Goal: Information Seeking & Learning: Learn about a topic

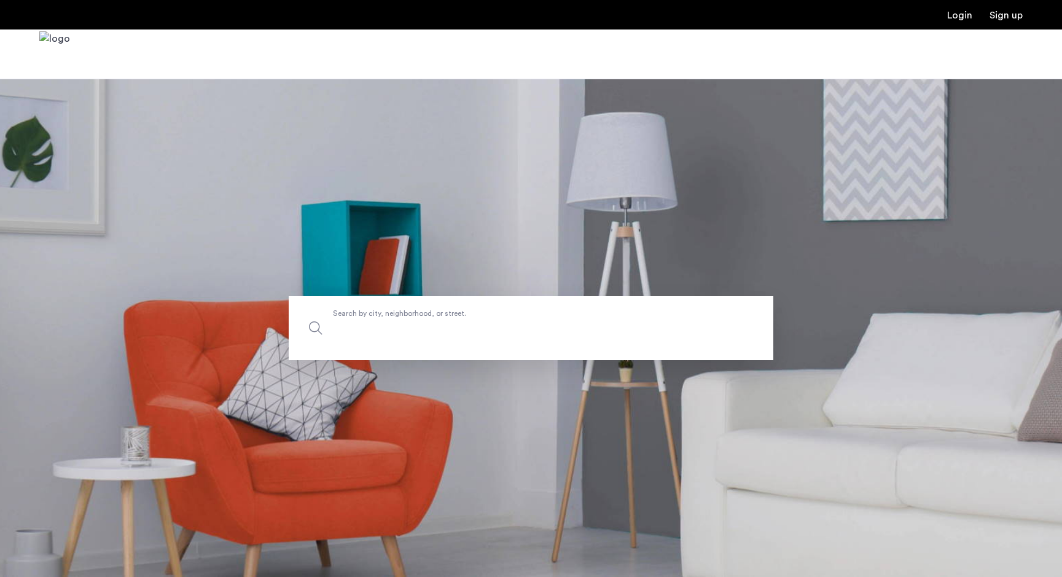
click at [385, 337] on input "Search by city, neighborhood, or street." at bounding box center [531, 328] width 485 height 64
click at [387, 402] on section "Search by city, neighborhood, or street." at bounding box center [531, 328] width 1062 height 498
click at [380, 328] on span "Search by city, neighborhood, or street." at bounding box center [502, 327] width 339 height 17
click at [380, 328] on input "Search by city, neighborhood, or street." at bounding box center [531, 328] width 485 height 64
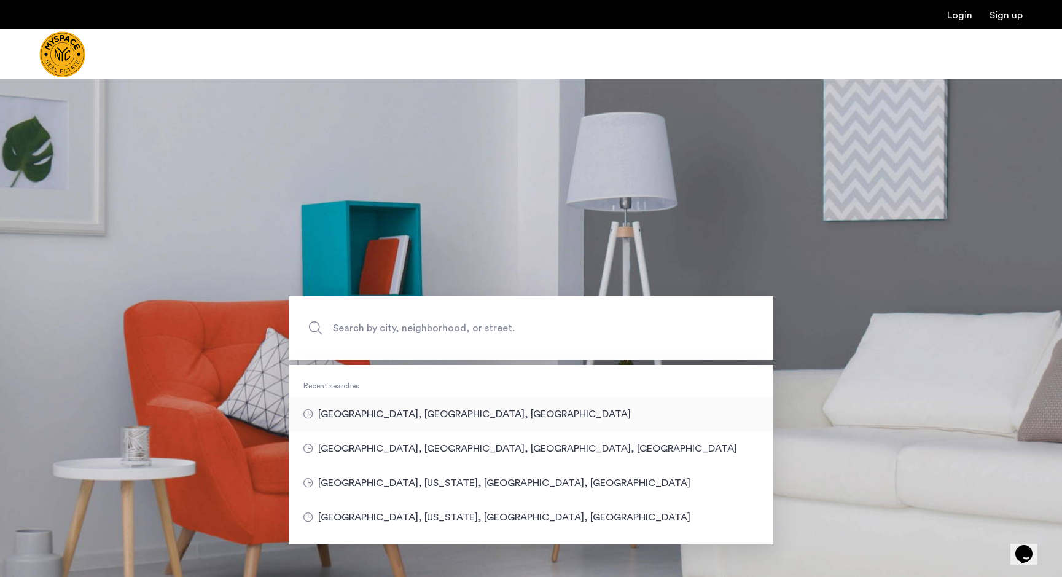
type input "**********"
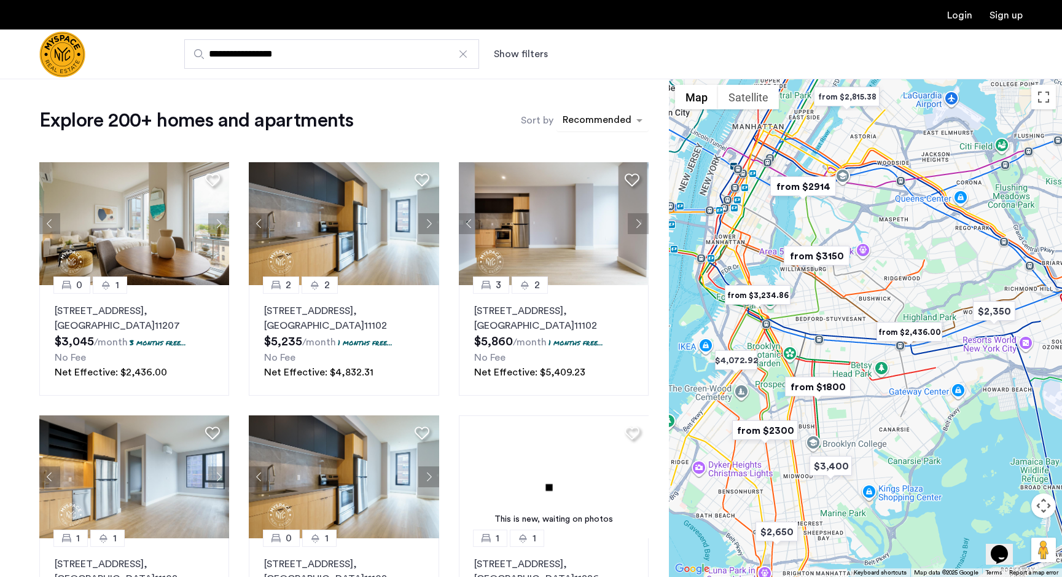
click at [601, 120] on div "sort-apartment" at bounding box center [597, 122] width 72 height 17
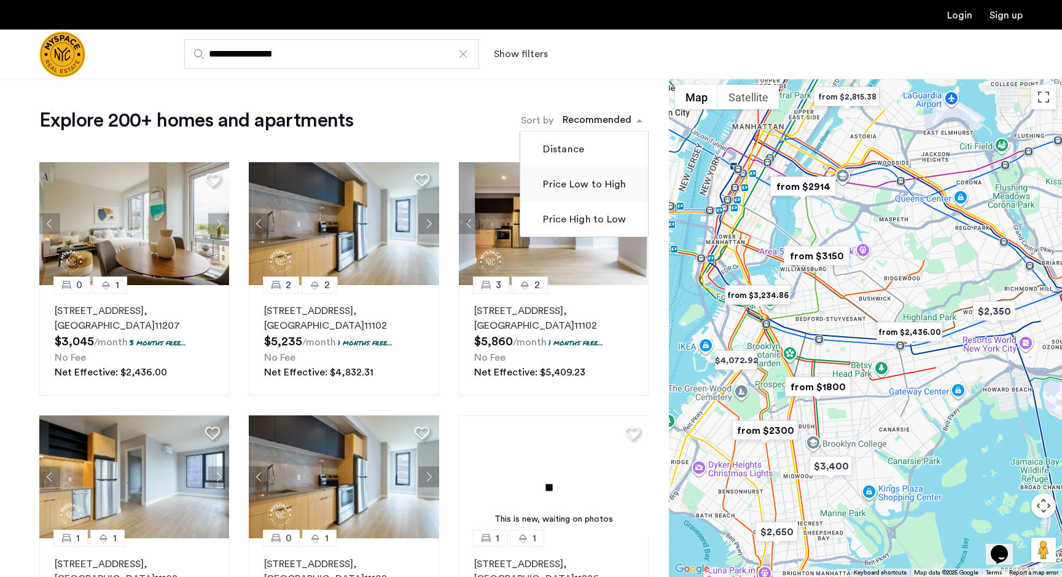
click at [557, 190] on label "Price Low to High" at bounding box center [583, 184] width 85 height 15
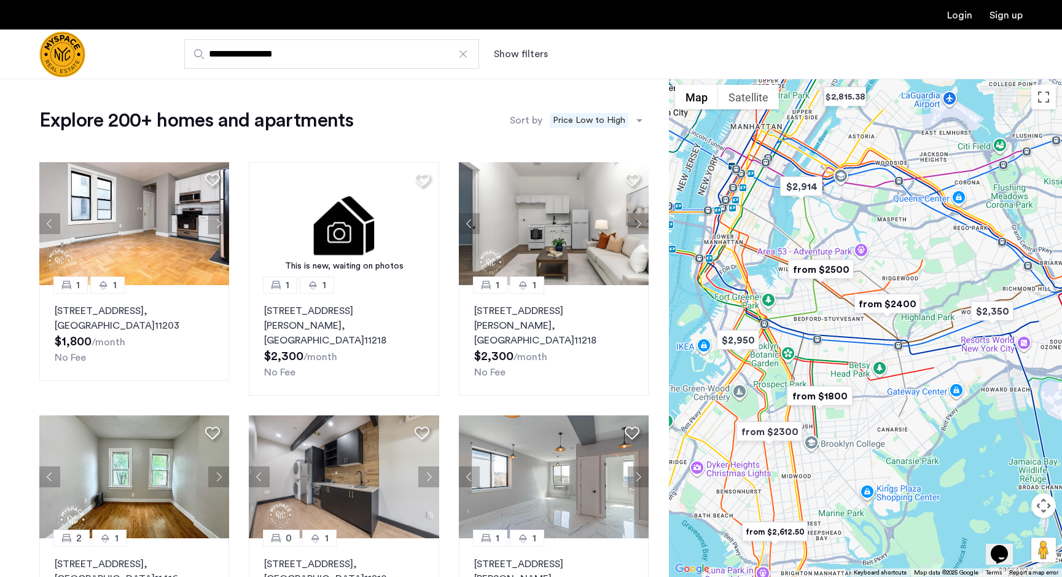
click at [815, 395] on img "from $1800" at bounding box center [820, 396] width 76 height 28
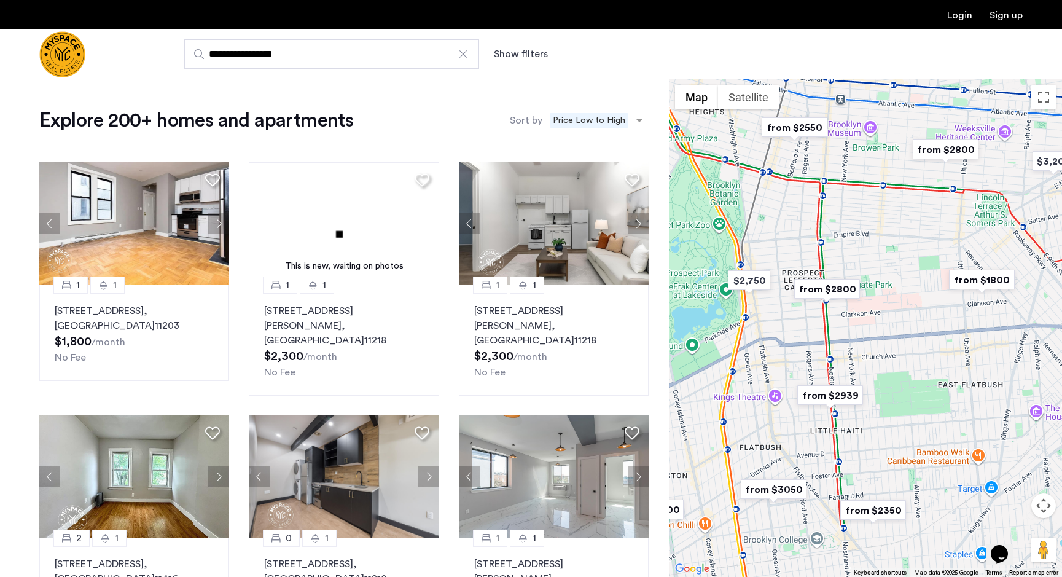
click at [799, 130] on img "from $2550" at bounding box center [795, 128] width 76 height 28
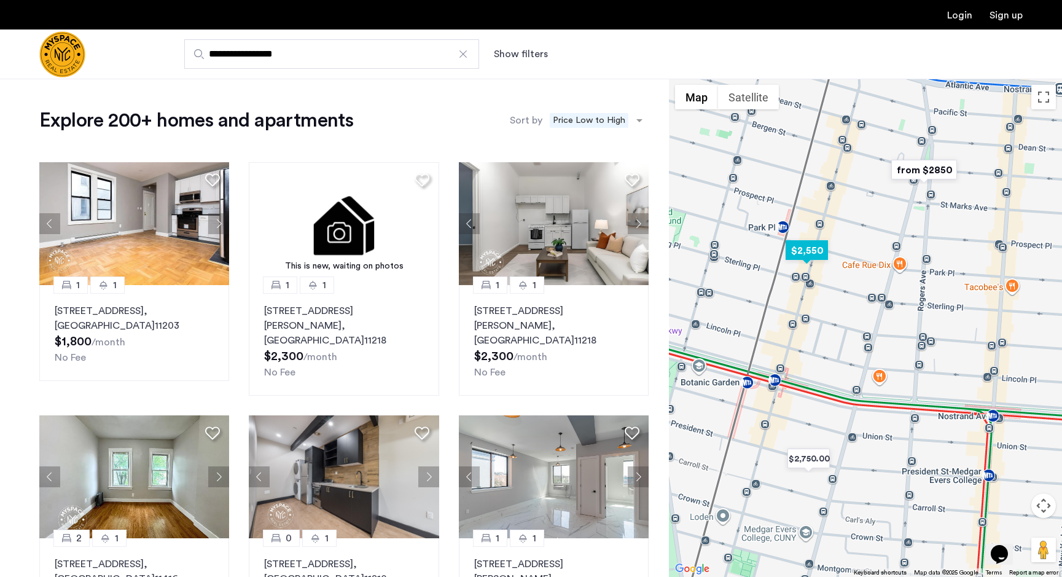
click at [809, 249] on img "$2,550" at bounding box center [807, 251] width 52 height 28
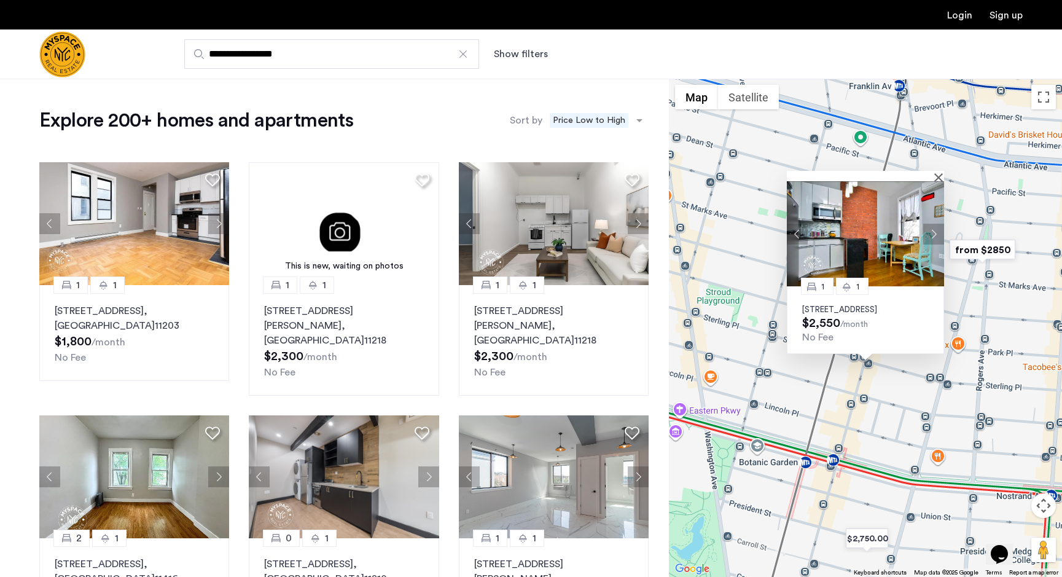
click at [935, 223] on button "Next apartment" at bounding box center [933, 233] width 21 height 21
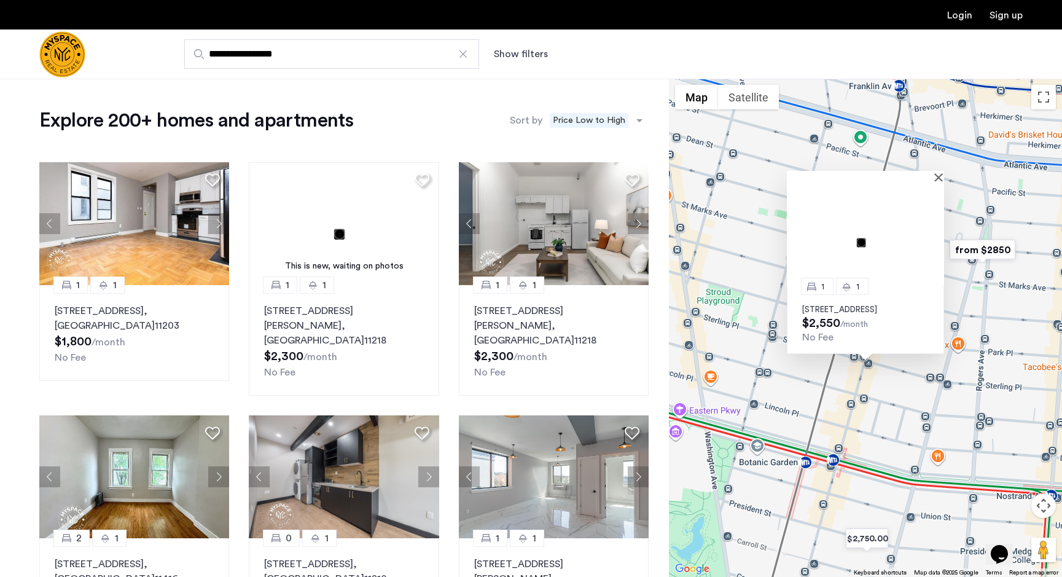
click at [935, 220] on img at bounding box center [865, 233] width 157 height 105
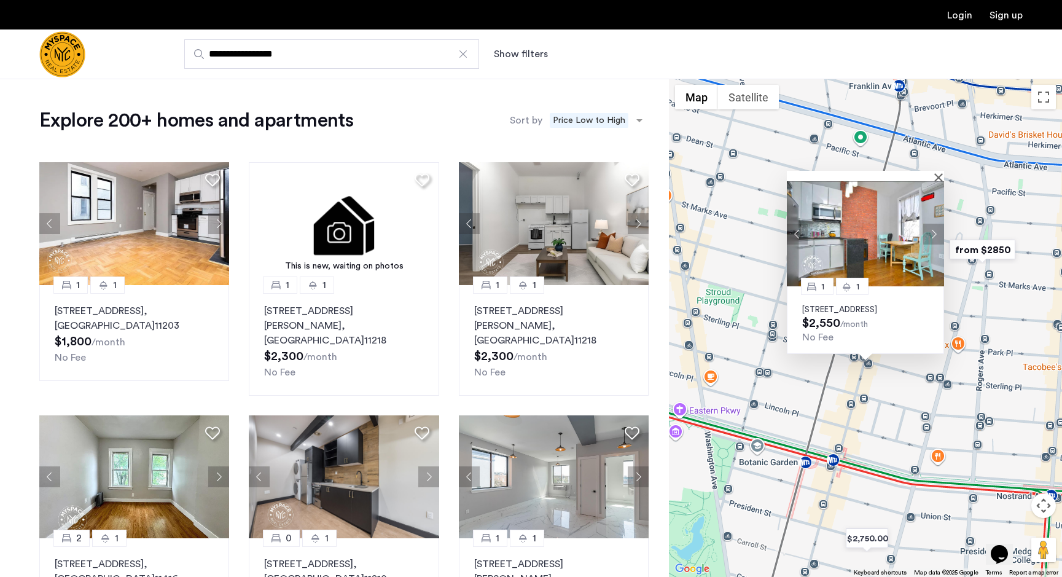
click at [934, 225] on button "Next apartment" at bounding box center [933, 233] width 21 height 21
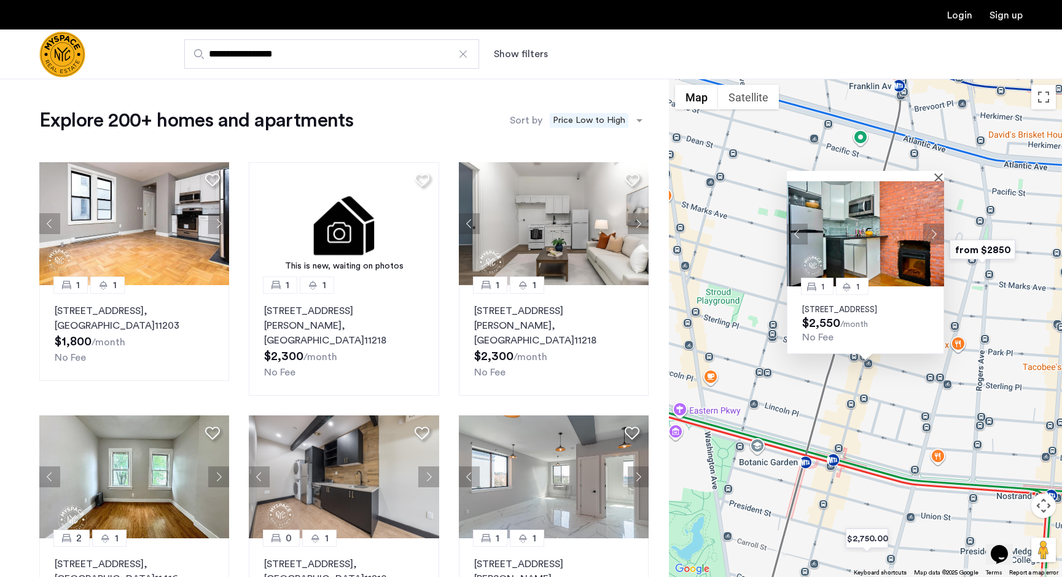
click at [934, 225] on button "Next apartment" at bounding box center [933, 233] width 21 height 21
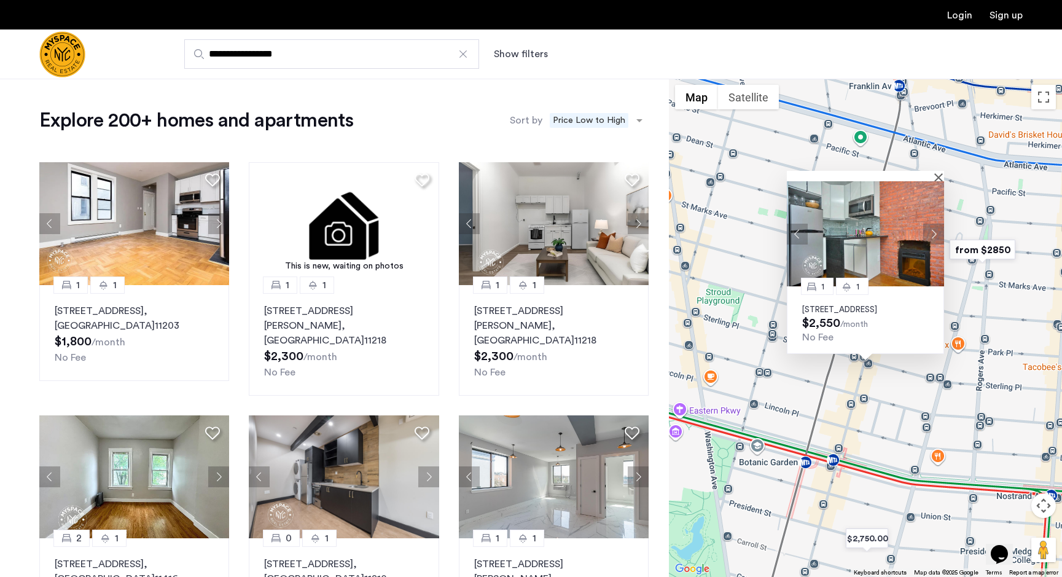
click at [934, 225] on button "Next apartment" at bounding box center [933, 233] width 21 height 21
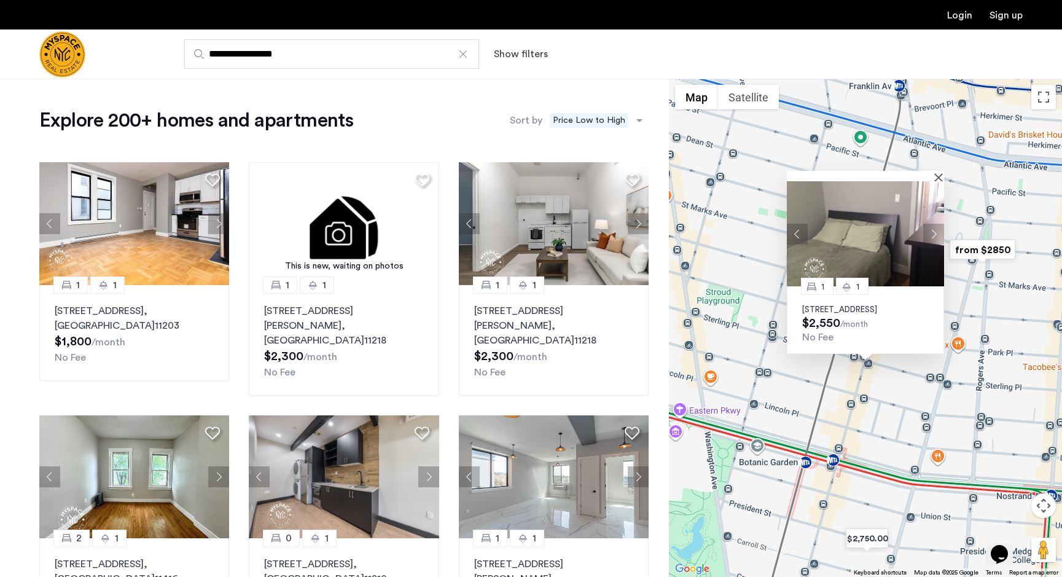
click at [934, 225] on button "Next apartment" at bounding box center [933, 233] width 21 height 21
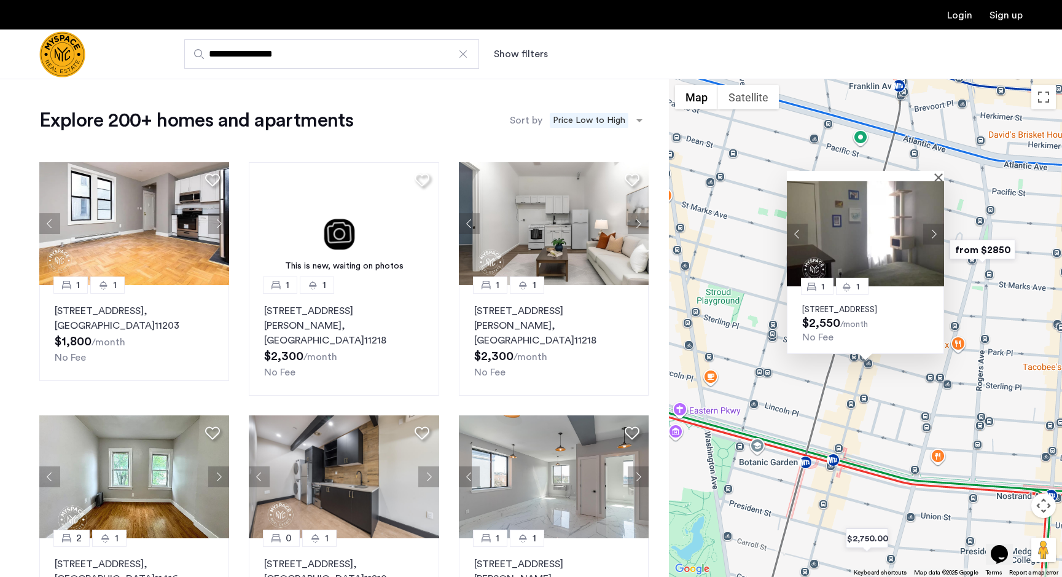
click at [934, 225] on button "Next apartment" at bounding box center [933, 233] width 21 height 21
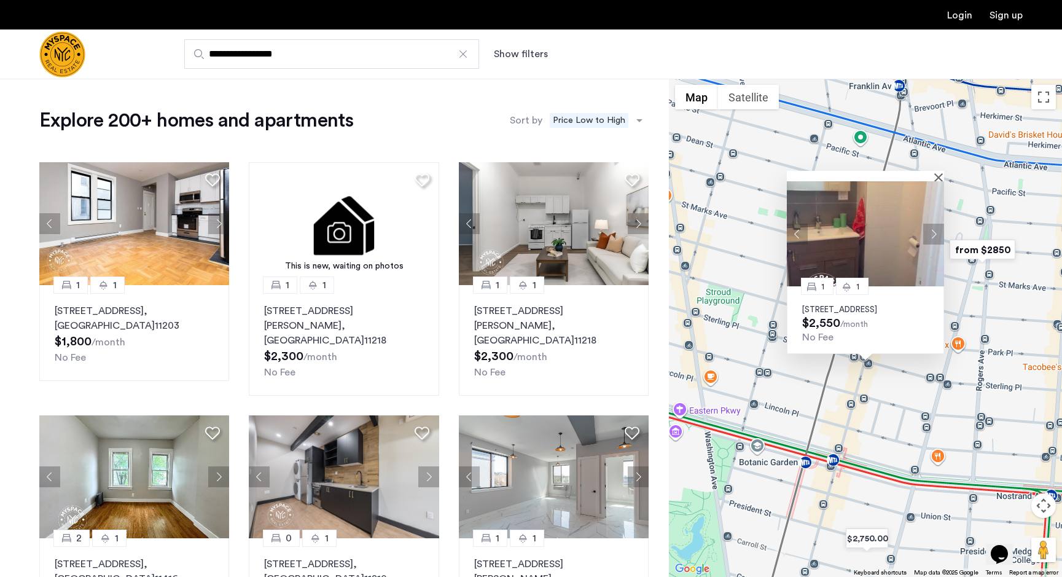
click at [934, 225] on button "Next apartment" at bounding box center [933, 233] width 21 height 21
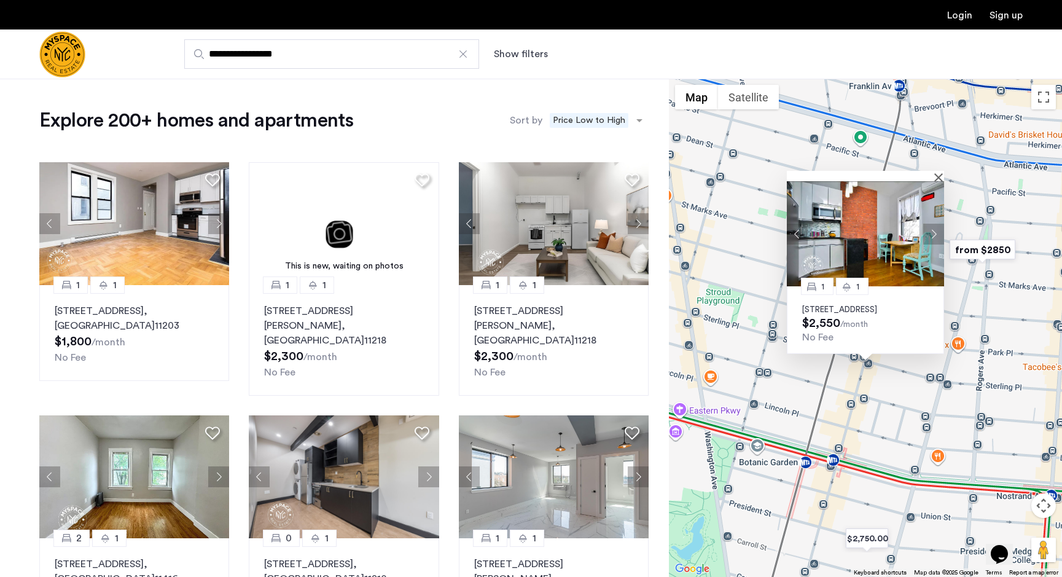
click at [1005, 548] on icon "Chat widget" at bounding box center [999, 554] width 17 height 18
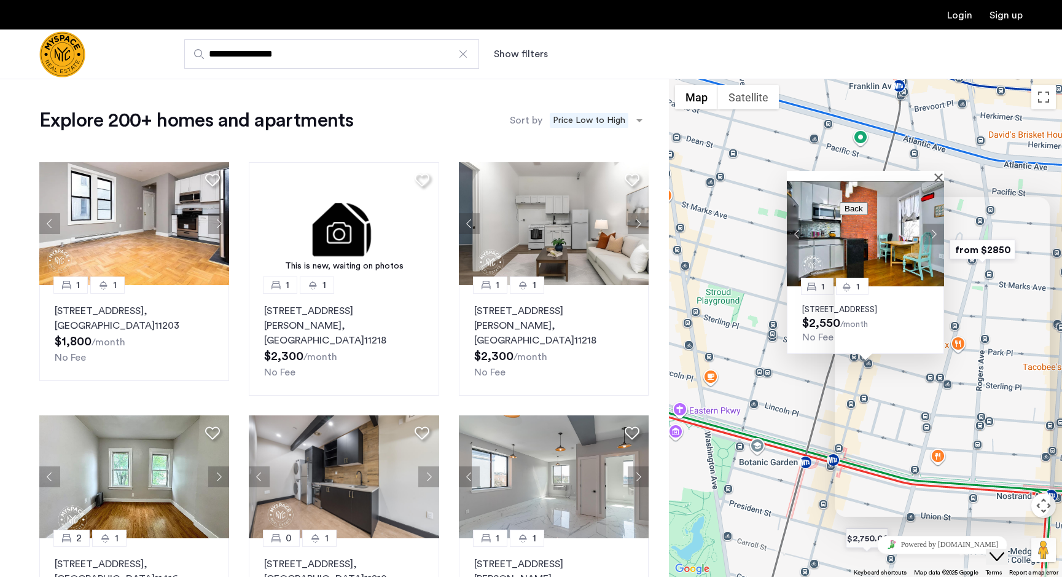
click at [898, 576] on input "* Name" at bounding box center [893, 588] width 87 height 12
type input "**********"
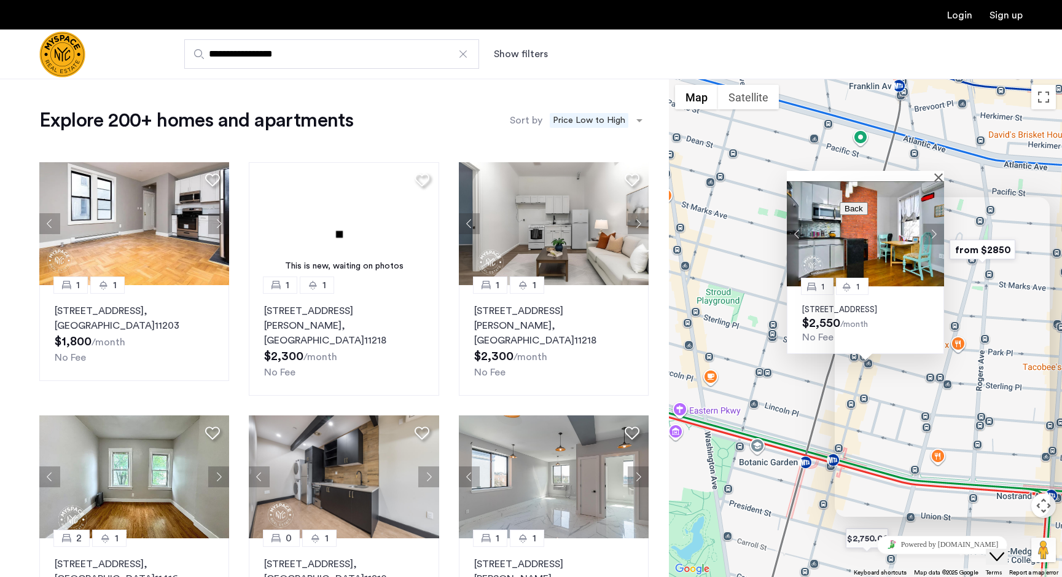
scroll to position [4, 0]
type textarea "**********"
click at [974, 181] on div "1 1 728 Franklin Ave, Unit 4B, Brooklyn, NY 11238 $2,550 /month No Fee" at bounding box center [865, 328] width 393 height 498
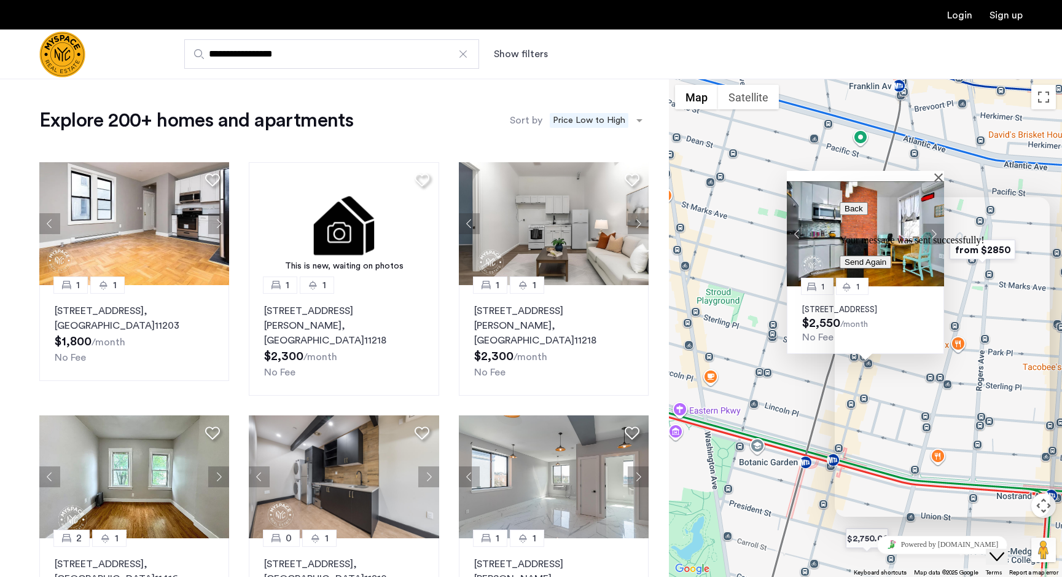
click at [845, 213] on icon "button" at bounding box center [845, 208] width 0 height 9
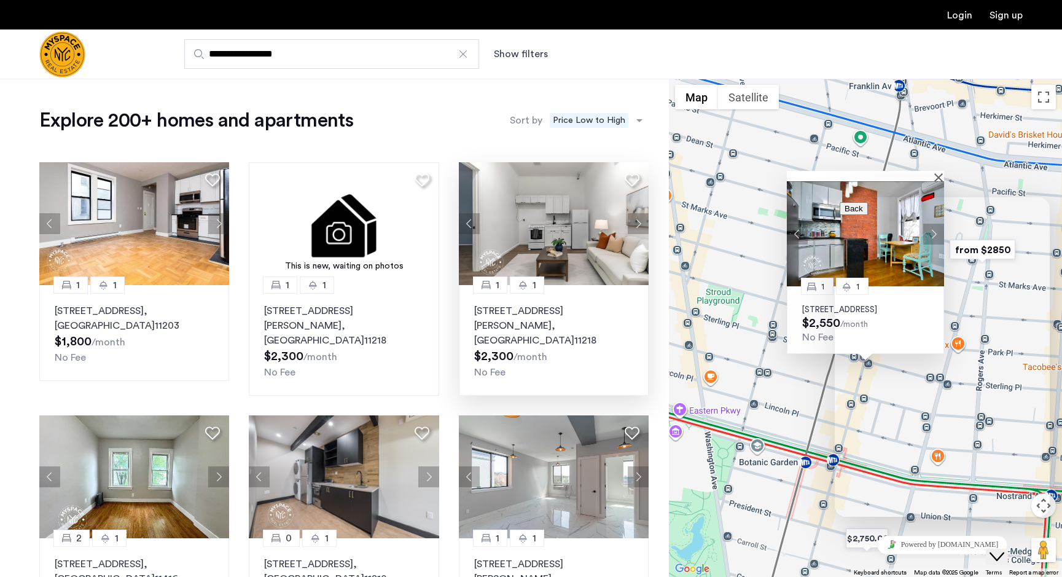
scroll to position [140, 0]
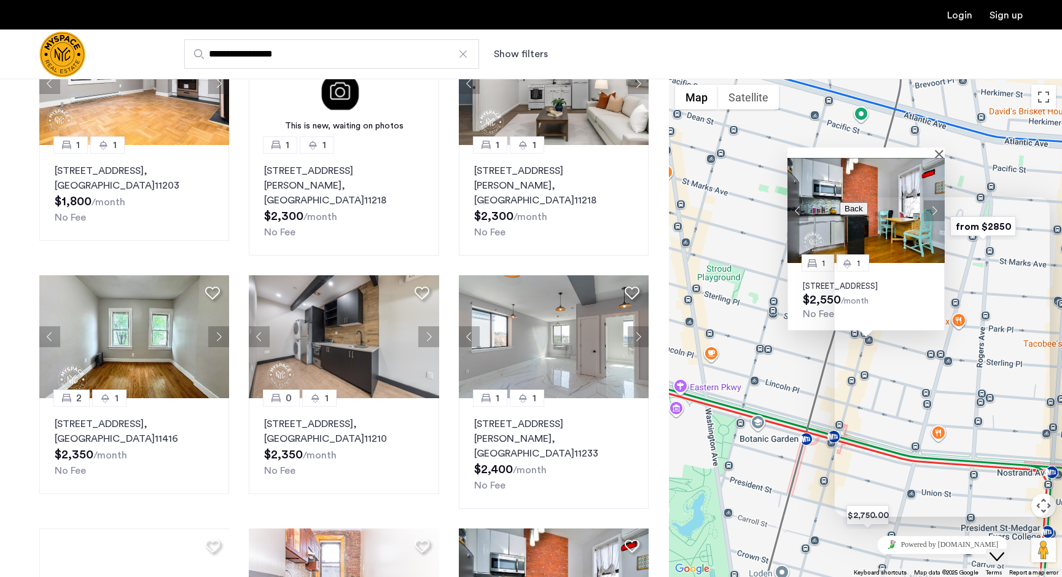
drag, startPoint x: 751, startPoint y: 209, endPoint x: 752, endPoint y: 184, distance: 24.6
click at [752, 184] on div "1 1 728 Franklin Ave, Unit 4B, Brooklyn, NY 11238 $2,550 /month No Fee" at bounding box center [865, 328] width 393 height 498
click at [1005, 549] on icon "Close Chat This icon closes the chat window." at bounding box center [997, 556] width 15 height 15
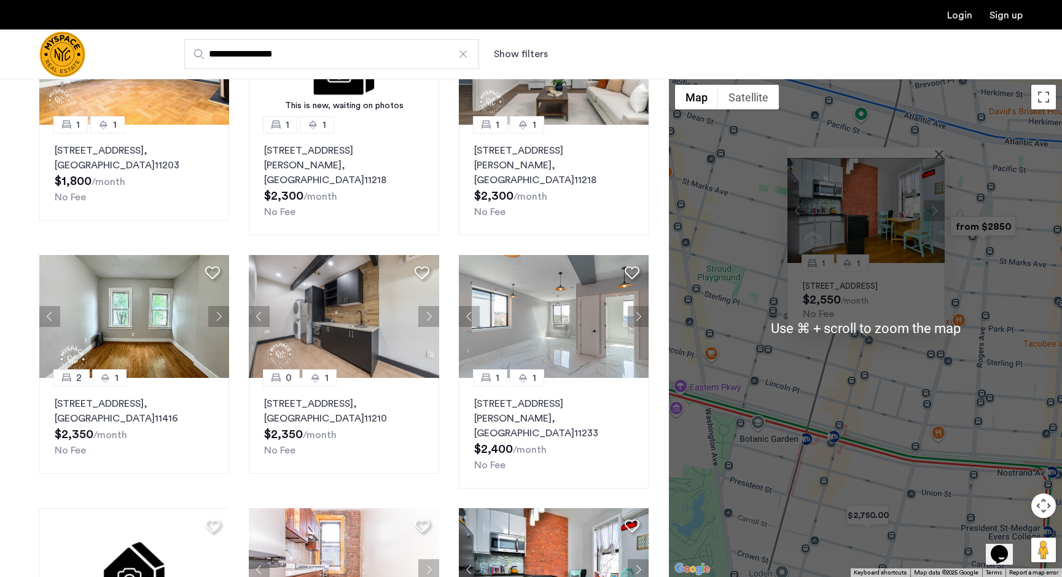
scroll to position [159, 0]
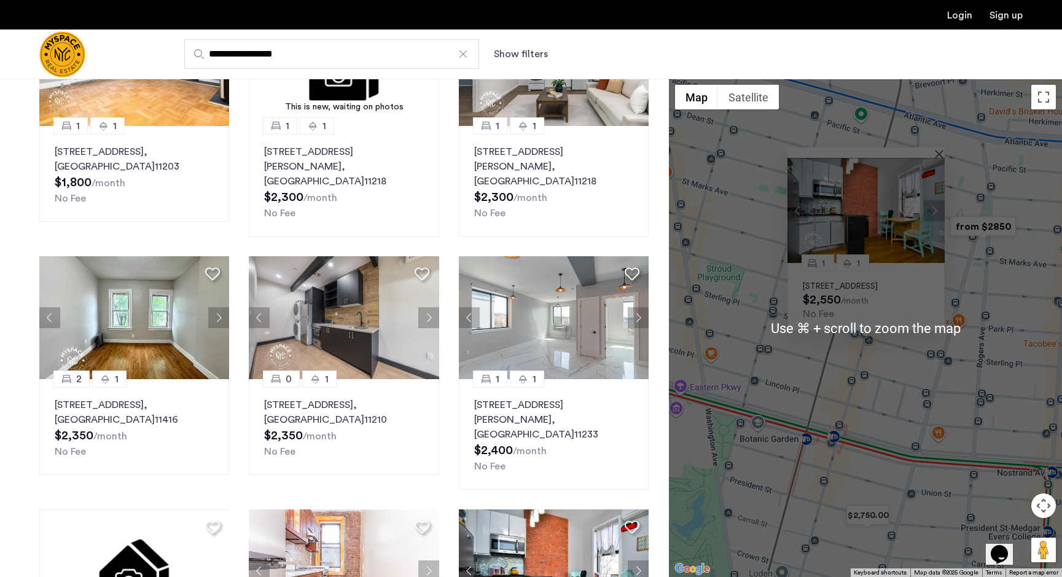
drag, startPoint x: 915, startPoint y: 445, endPoint x: 924, endPoint y: 428, distance: 19.5
click at [916, 441] on div "1 1 728 Franklin Ave, Unit 4B, Brooklyn, NY 11238 $2,550 /month No Fee" at bounding box center [865, 328] width 393 height 498
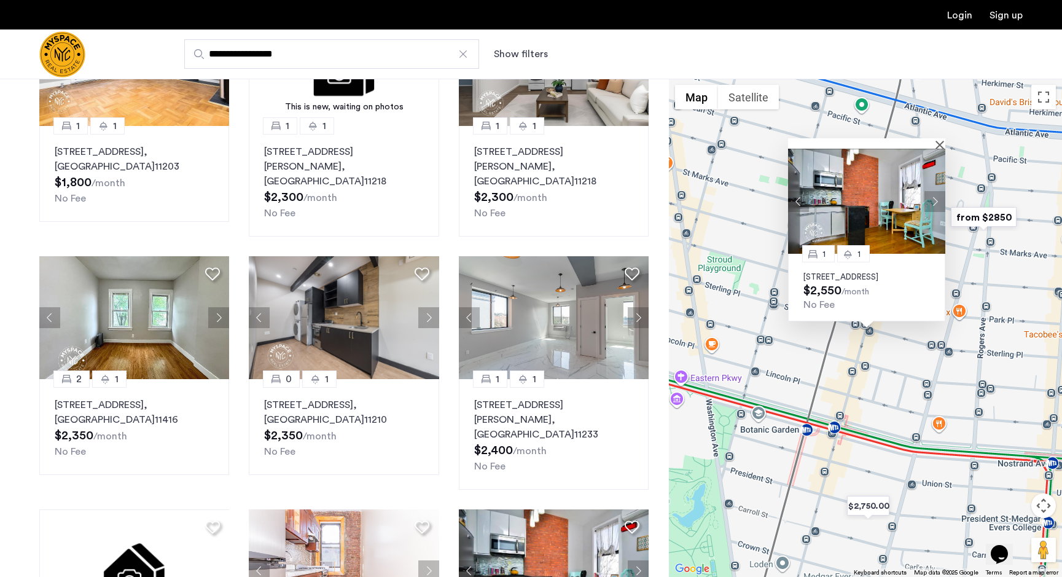
click at [1043, 503] on button "Map camera controls" at bounding box center [1044, 505] width 25 height 25
click at [977, 536] on button "Move down" at bounding box center [982, 536] width 25 height 25
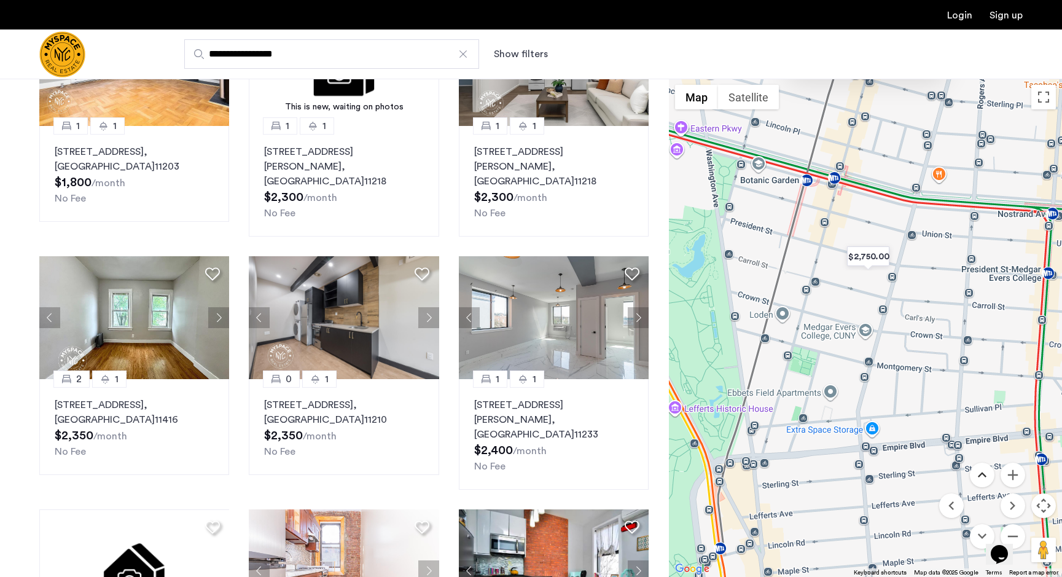
click at [985, 480] on button "Move up" at bounding box center [982, 475] width 25 height 25
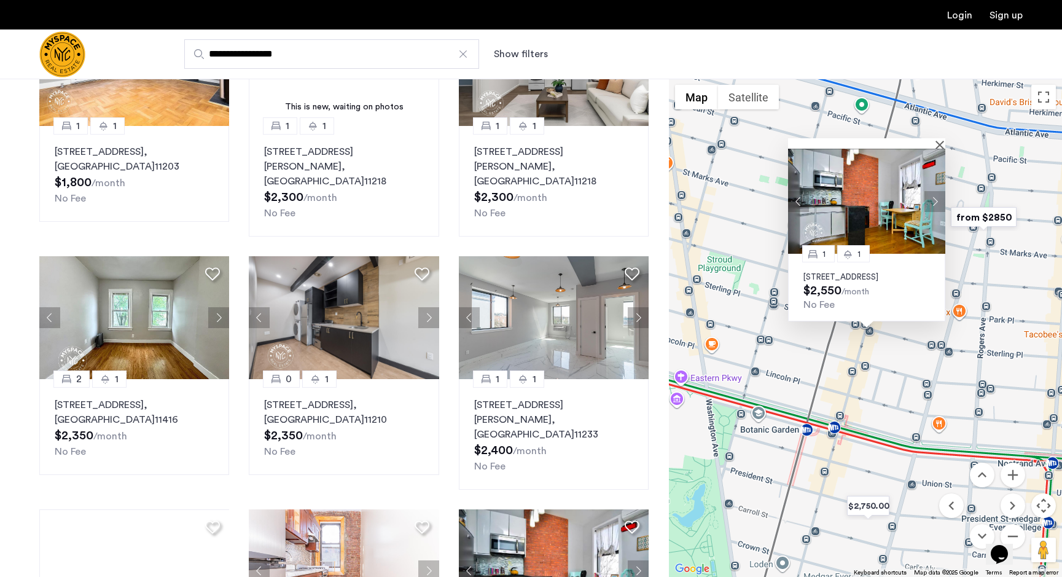
click at [1019, 533] on div "Opens Chat This icon Opens the chat window." at bounding box center [1005, 533] width 29 height 0
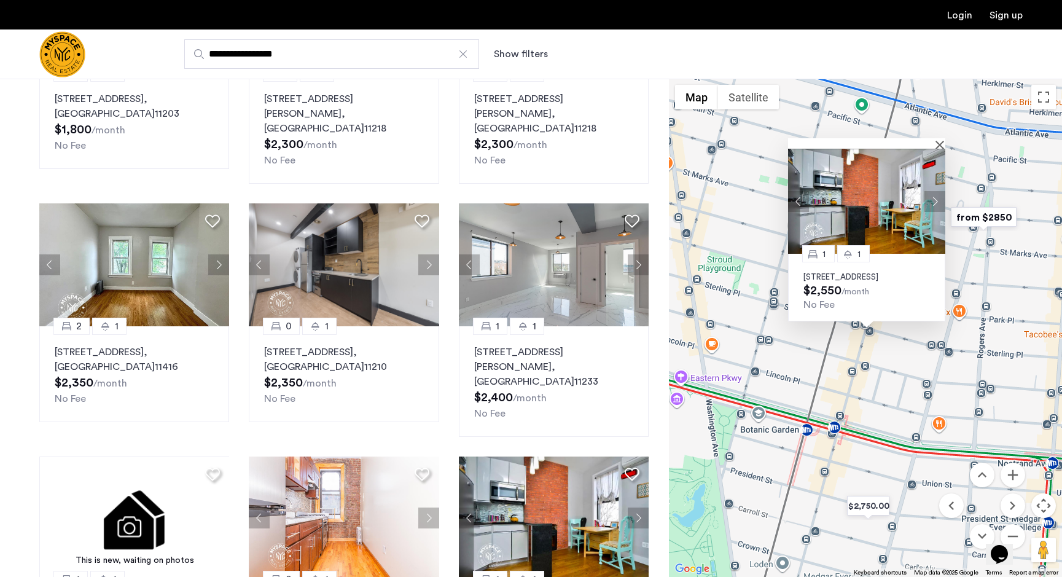
scroll to position [0, 0]
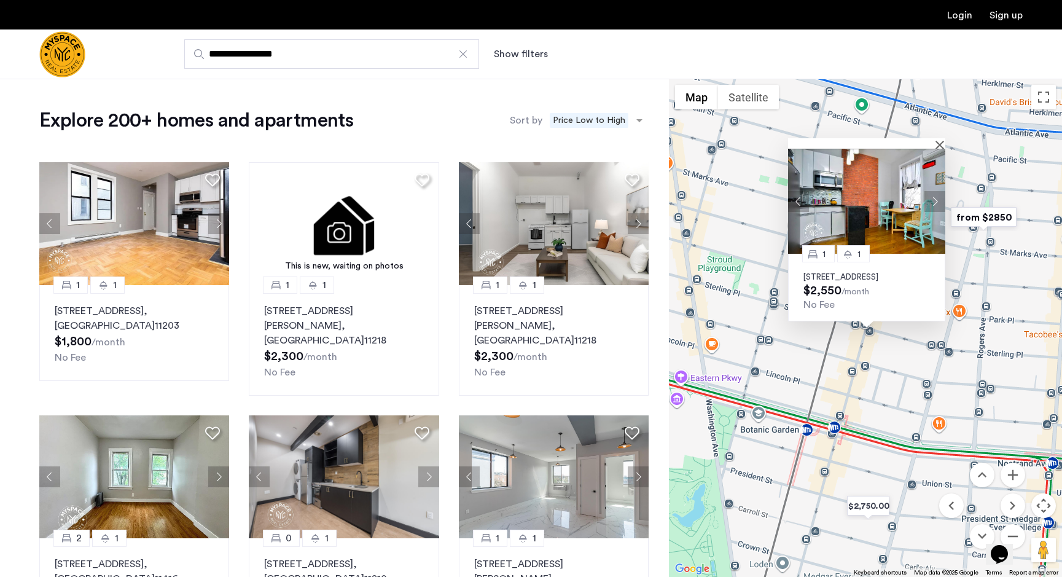
click at [356, 69] on div "**********" at bounding box center [531, 54] width 1062 height 50
click at [334, 57] on input "**********" at bounding box center [331, 53] width 295 height 29
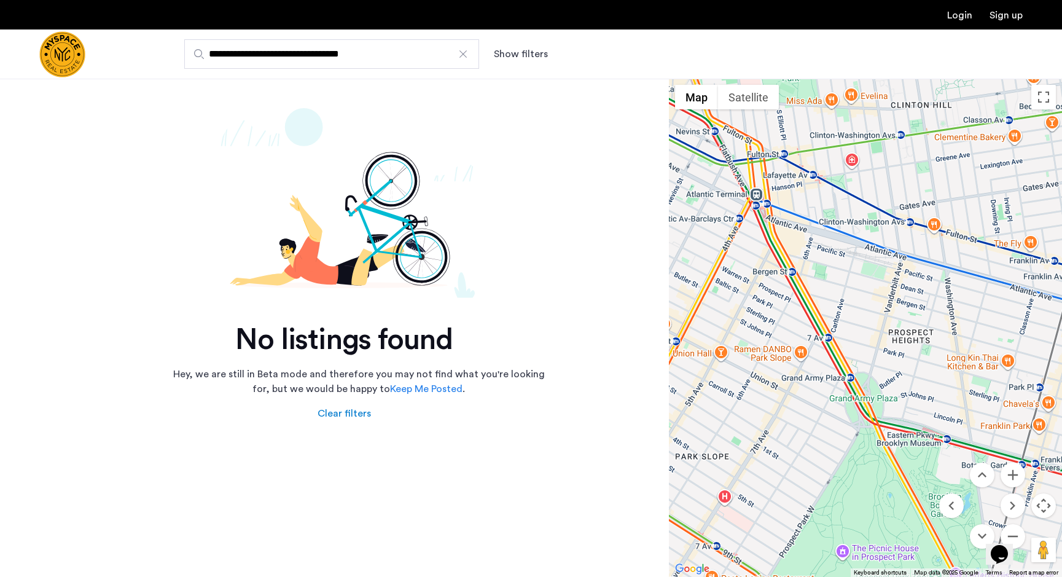
click at [308, 60] on input "**********" at bounding box center [331, 53] width 295 height 29
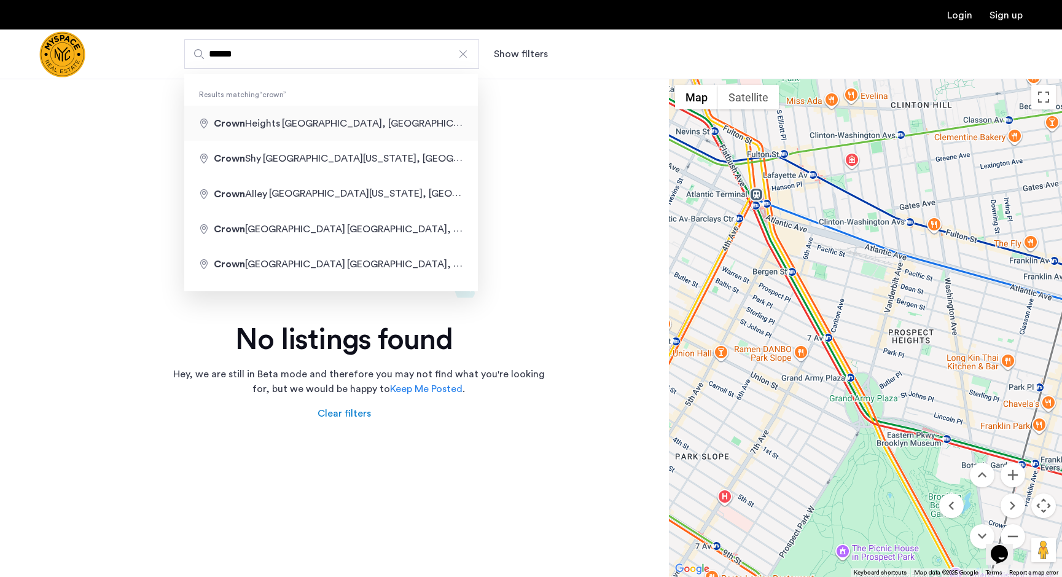
type input "**********"
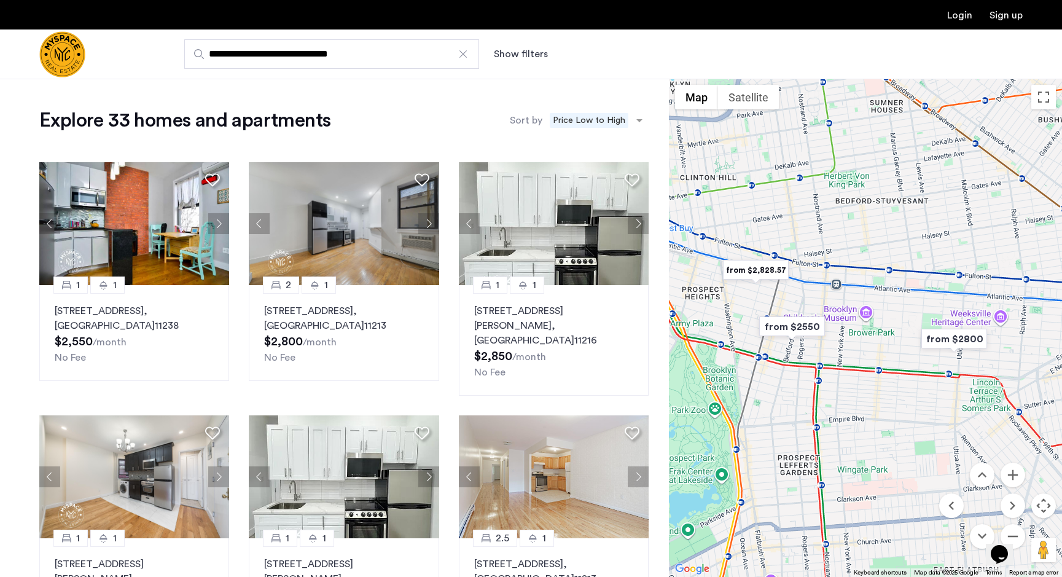
click at [465, 56] on div at bounding box center [463, 54] width 12 height 12
click at [465, 56] on input "**********" at bounding box center [331, 53] width 295 height 29
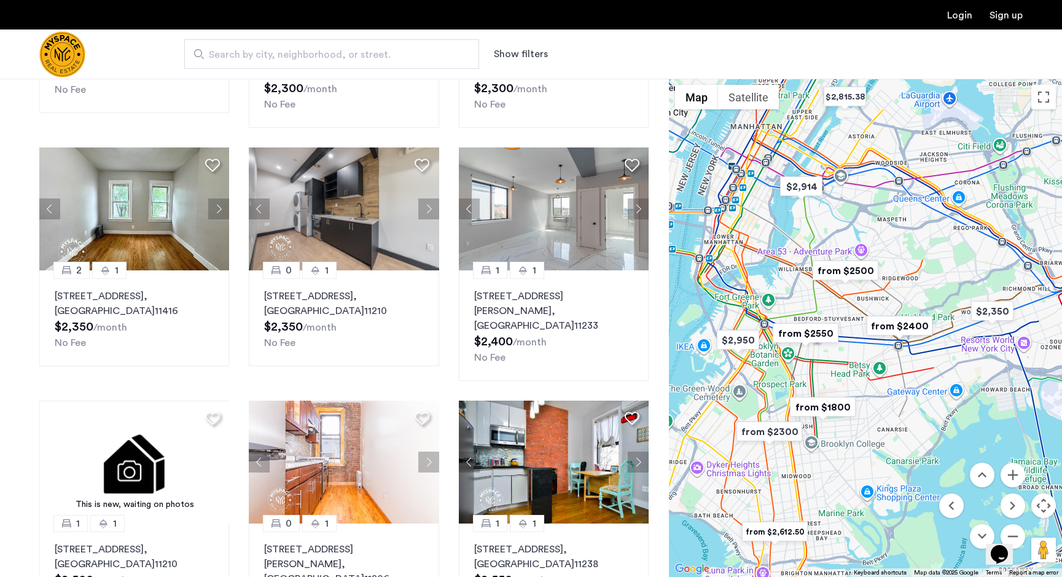
scroll to position [399, 0]
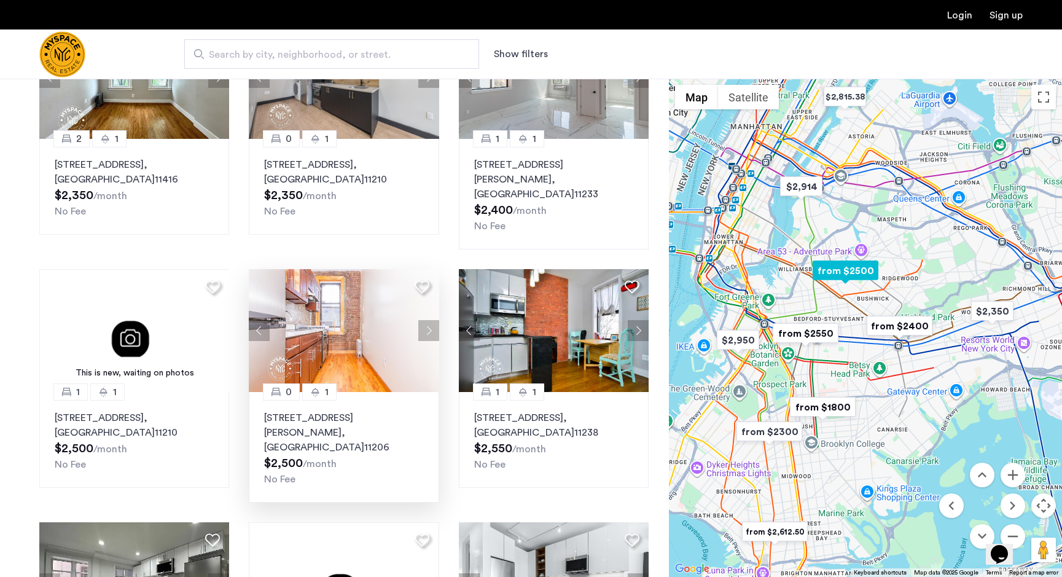
click at [356, 410] on p "126 Graham Ave, Unit 1B, Brooklyn , NY 11206" at bounding box center [343, 432] width 159 height 44
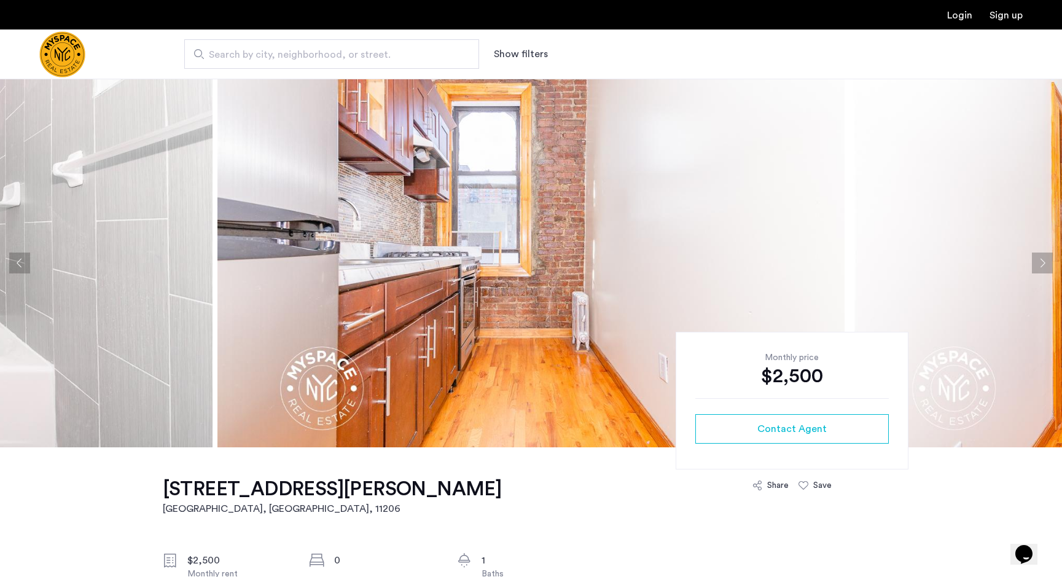
click at [1043, 262] on button "Next apartment" at bounding box center [1042, 263] width 21 height 21
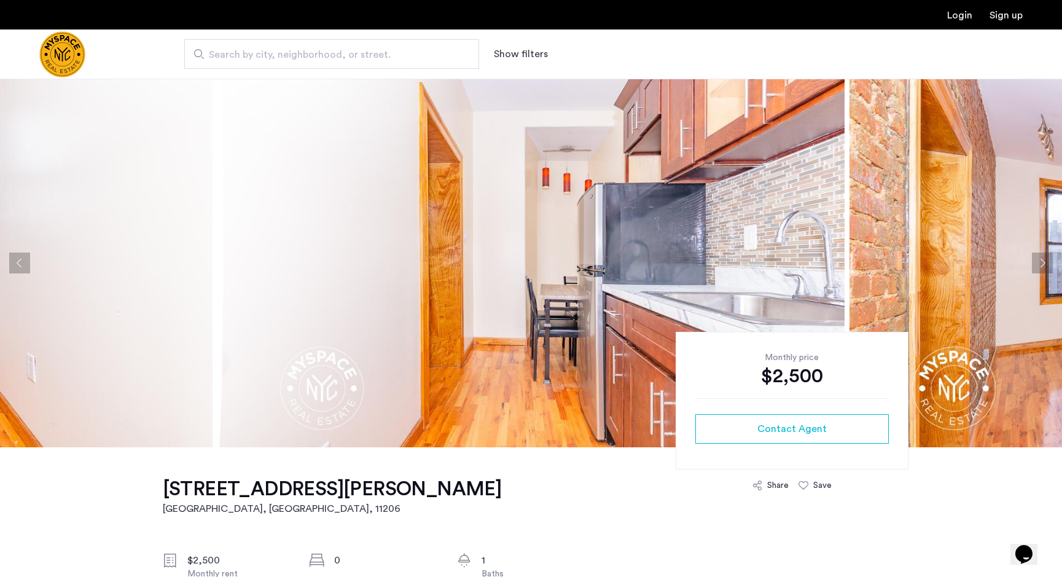
click at [1043, 262] on button "Next apartment" at bounding box center [1042, 263] width 21 height 21
click at [1043, 263] on button "Next apartment" at bounding box center [1042, 263] width 21 height 21
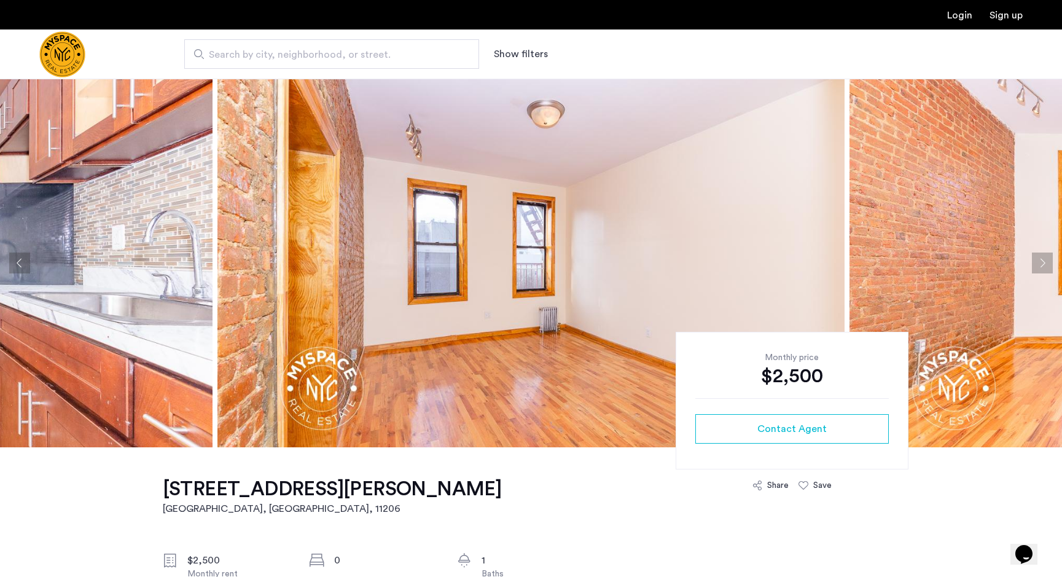
click at [1043, 263] on button "Next apartment" at bounding box center [1042, 263] width 21 height 21
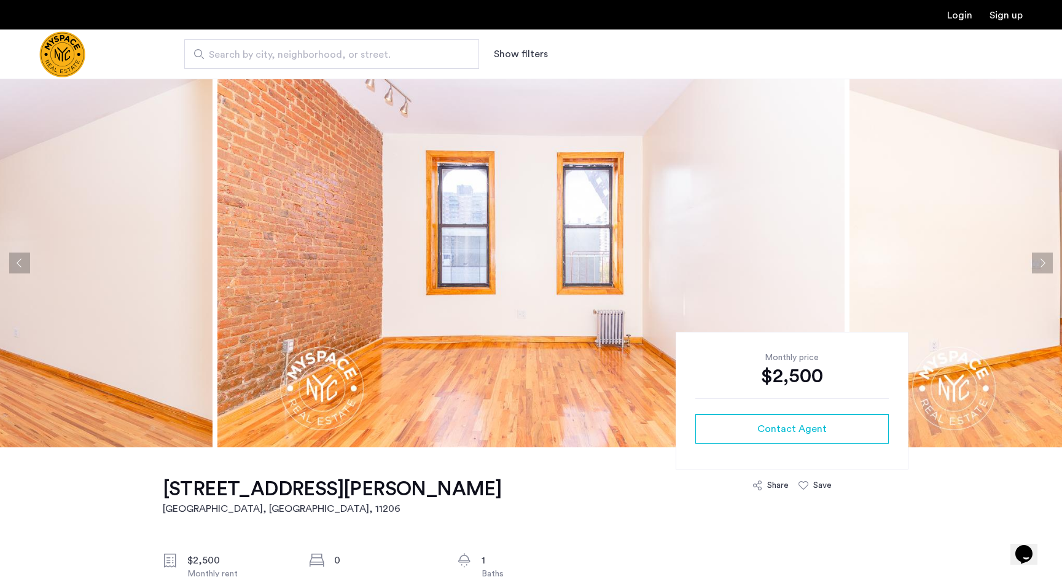
click at [1043, 263] on button "Next apartment" at bounding box center [1042, 263] width 21 height 21
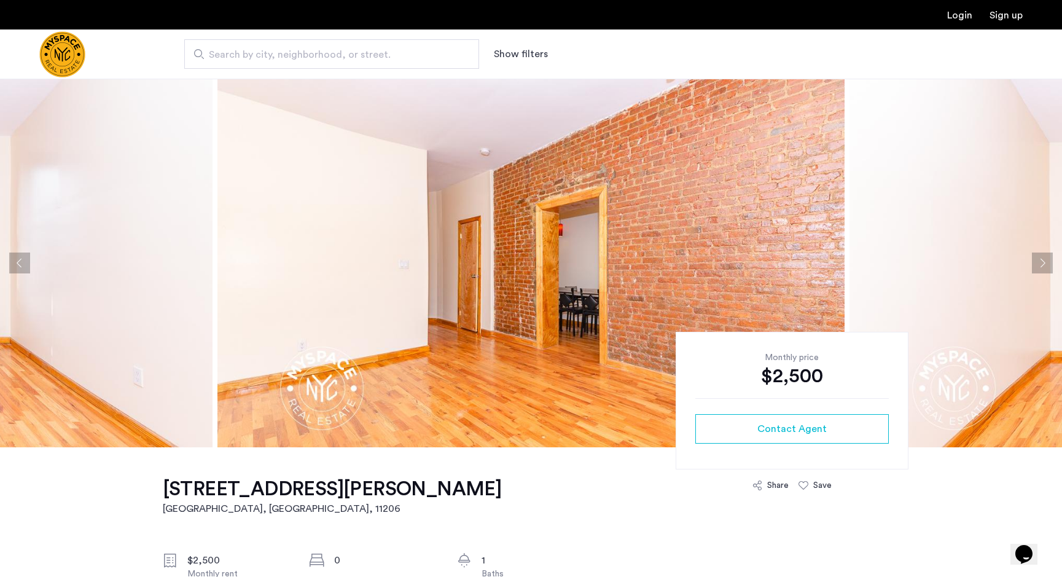
click at [1043, 263] on button "Next apartment" at bounding box center [1042, 263] width 21 height 21
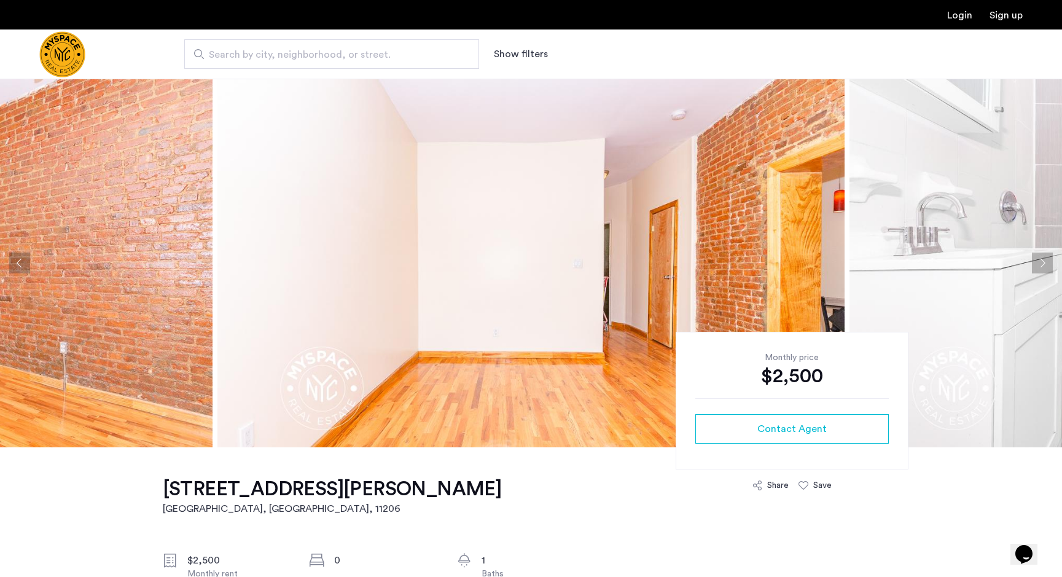
click at [1043, 263] on button "Next apartment" at bounding box center [1042, 263] width 21 height 21
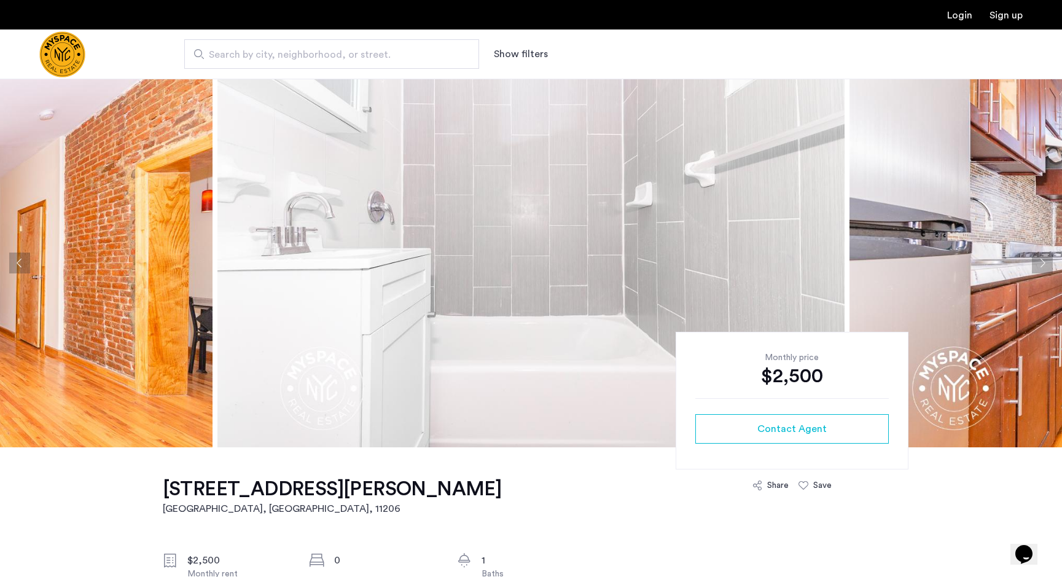
click at [1043, 263] on button "Next apartment" at bounding box center [1042, 263] width 21 height 21
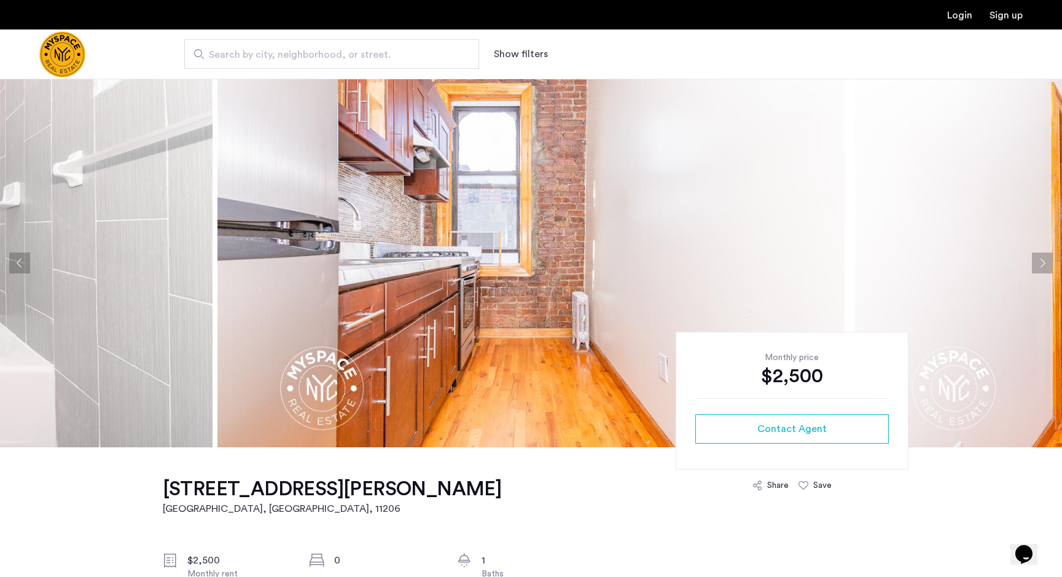
click at [1043, 263] on button "Next apartment" at bounding box center [1042, 263] width 21 height 21
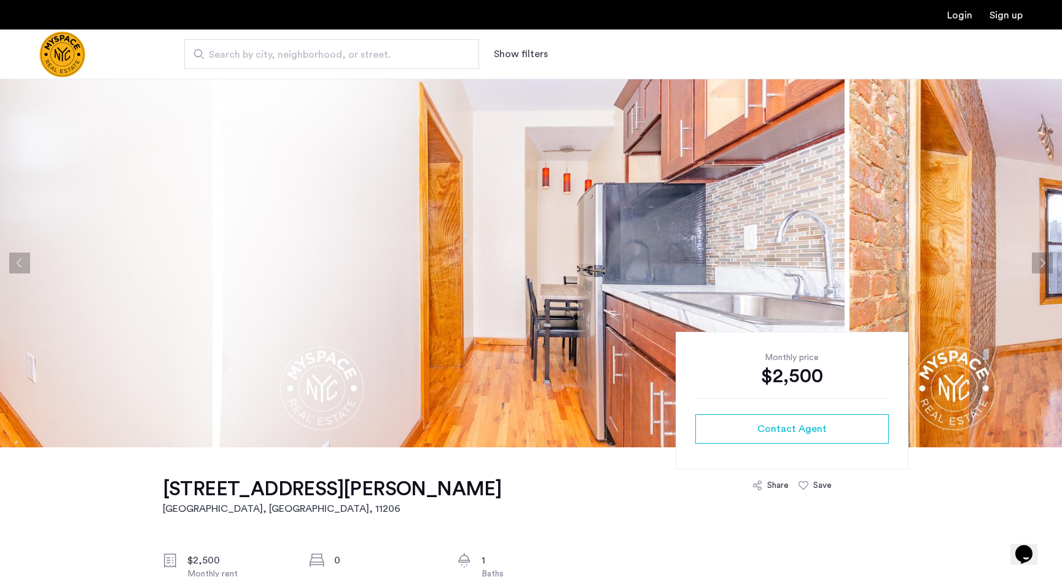
click at [1043, 263] on button "Next apartment" at bounding box center [1042, 263] width 21 height 21
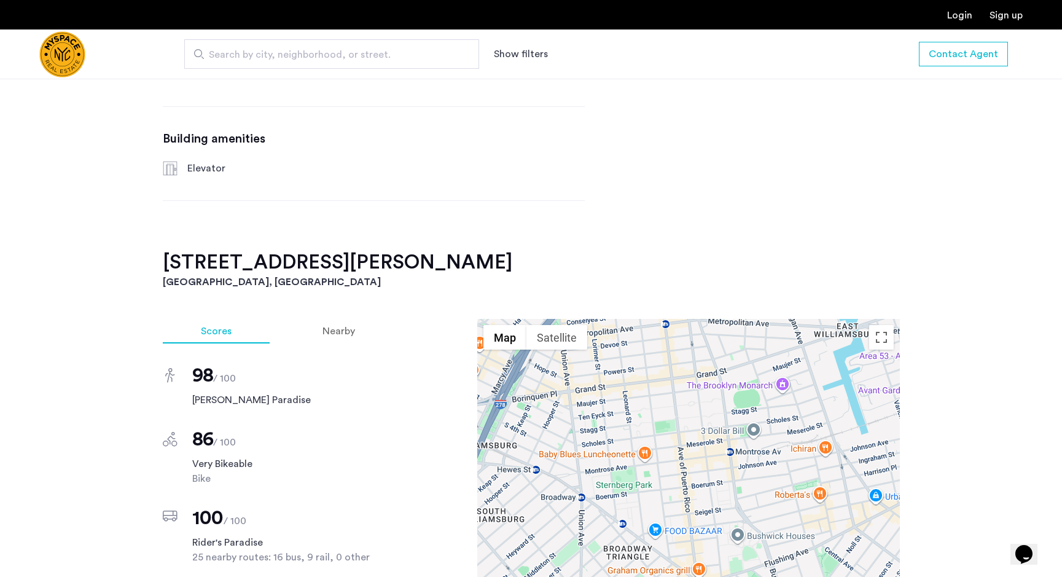
scroll to position [946, 0]
